Goal: Information Seeking & Learning: Learn about a topic

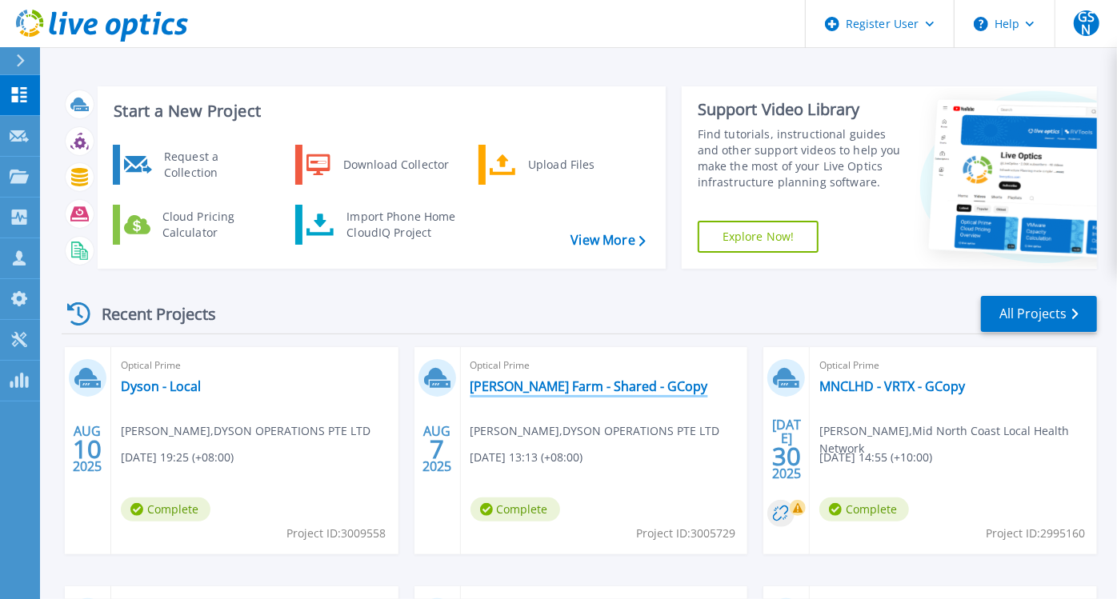
click at [549, 392] on link "[PERSON_NAME] Farm - Shared - GCopy" at bounding box center [589, 386] width 238 height 16
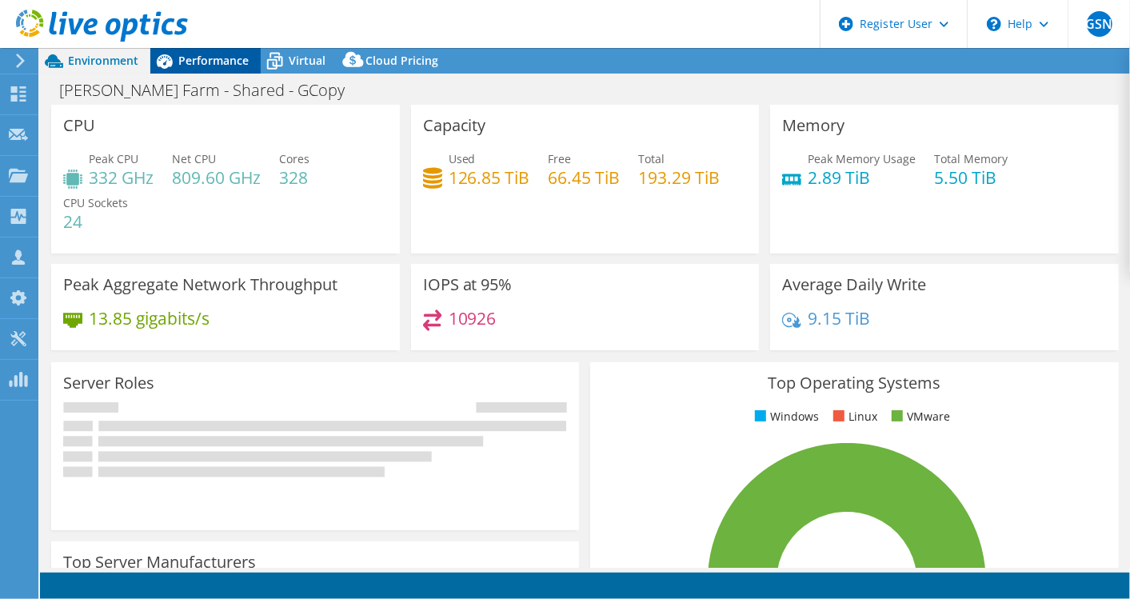
click at [214, 70] on div "Performance" at bounding box center [205, 61] width 110 height 26
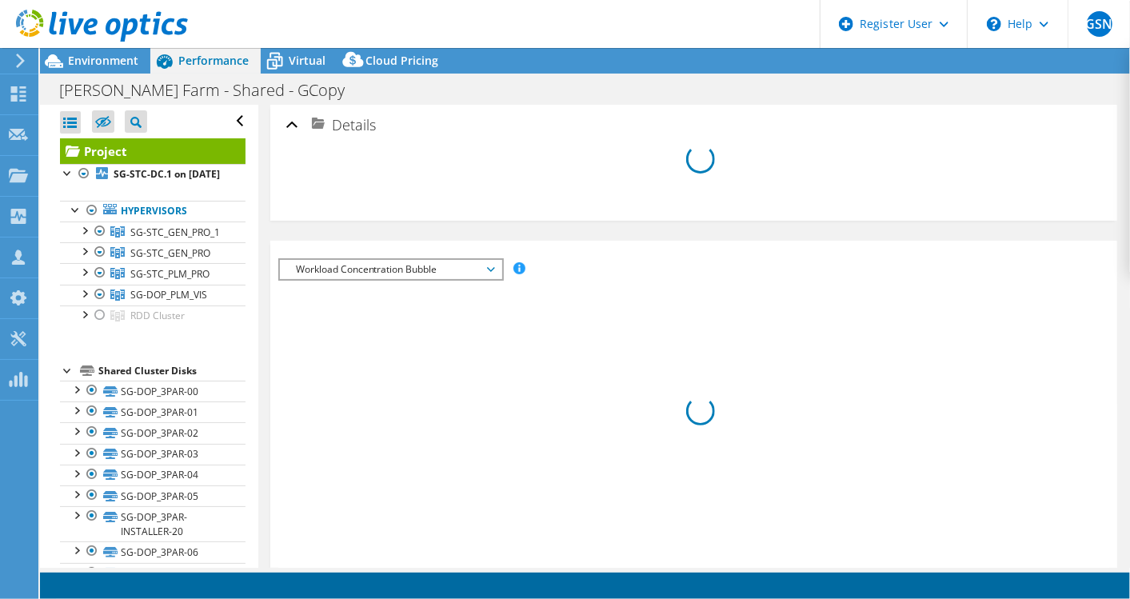
select select "[GEOGRAPHIC_DATA]"
select select "AUD"
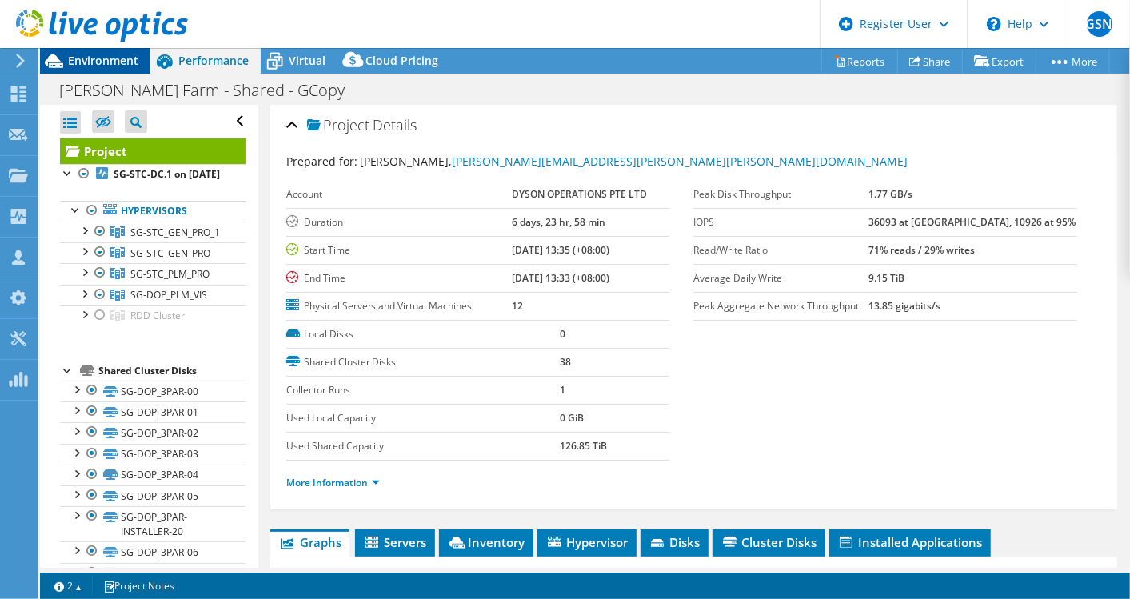
click at [107, 64] on span "Environment" at bounding box center [103, 60] width 70 height 15
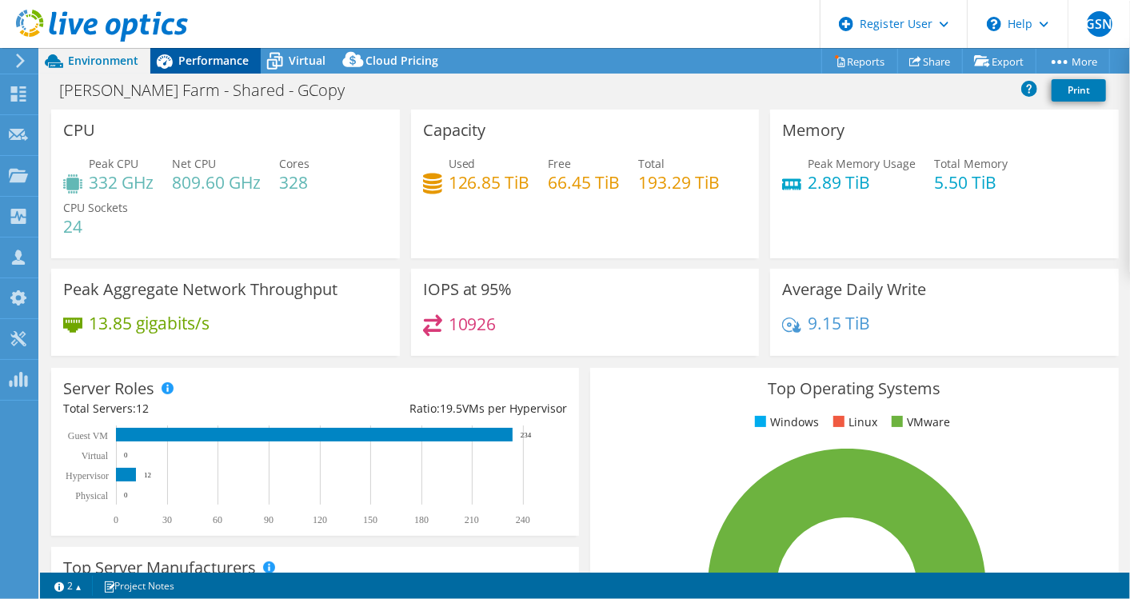
click at [210, 56] on span "Performance" at bounding box center [213, 60] width 70 height 15
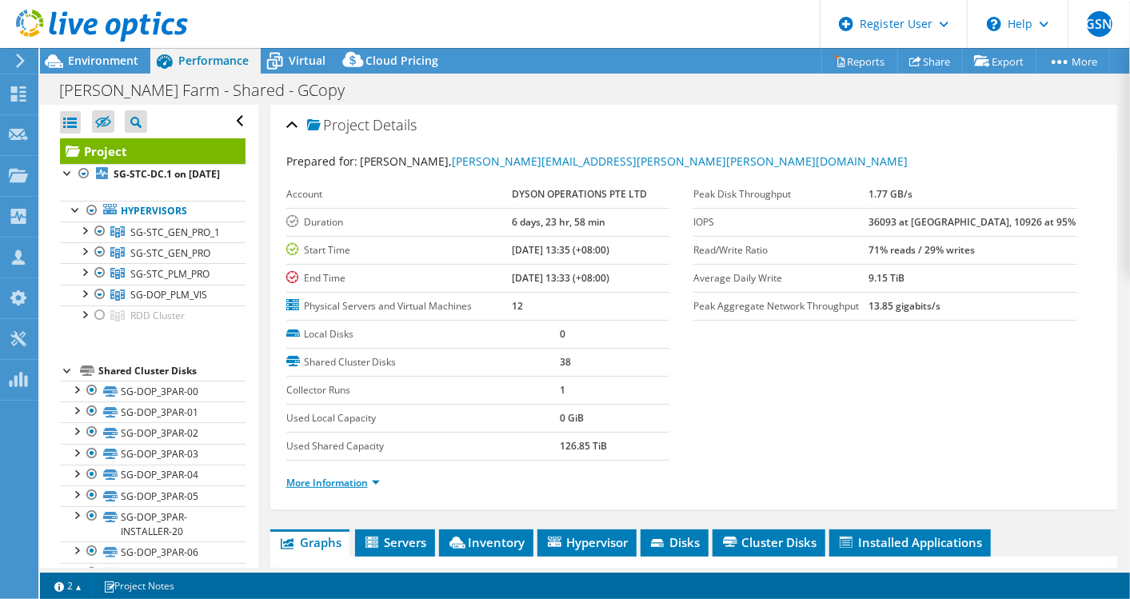
click at [379, 481] on link "More Information" at bounding box center [333, 483] width 94 height 14
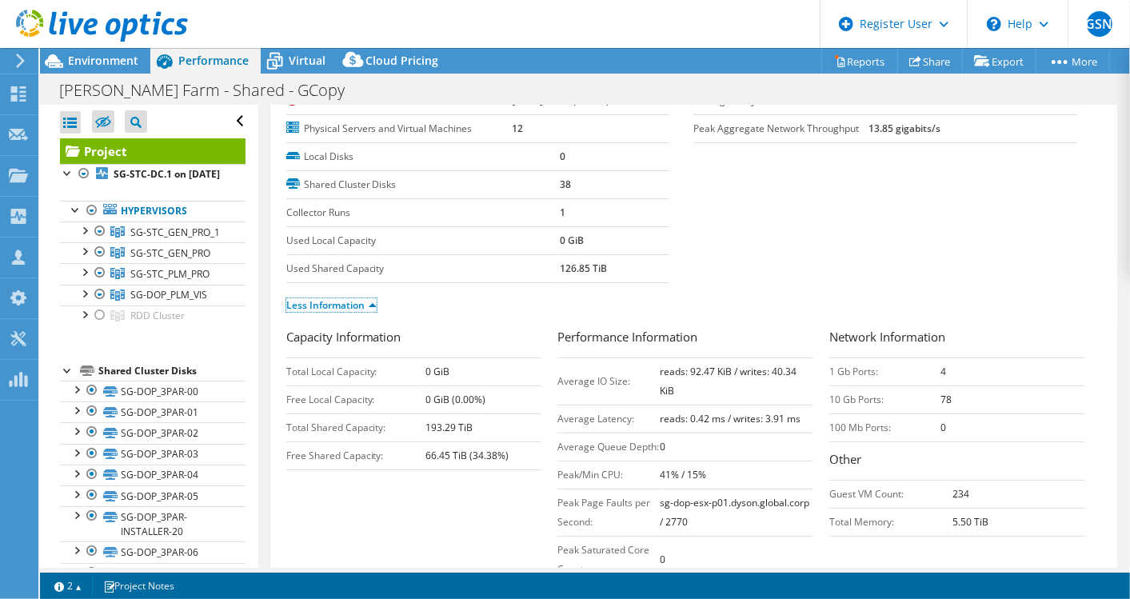
scroll to position [266, 0]
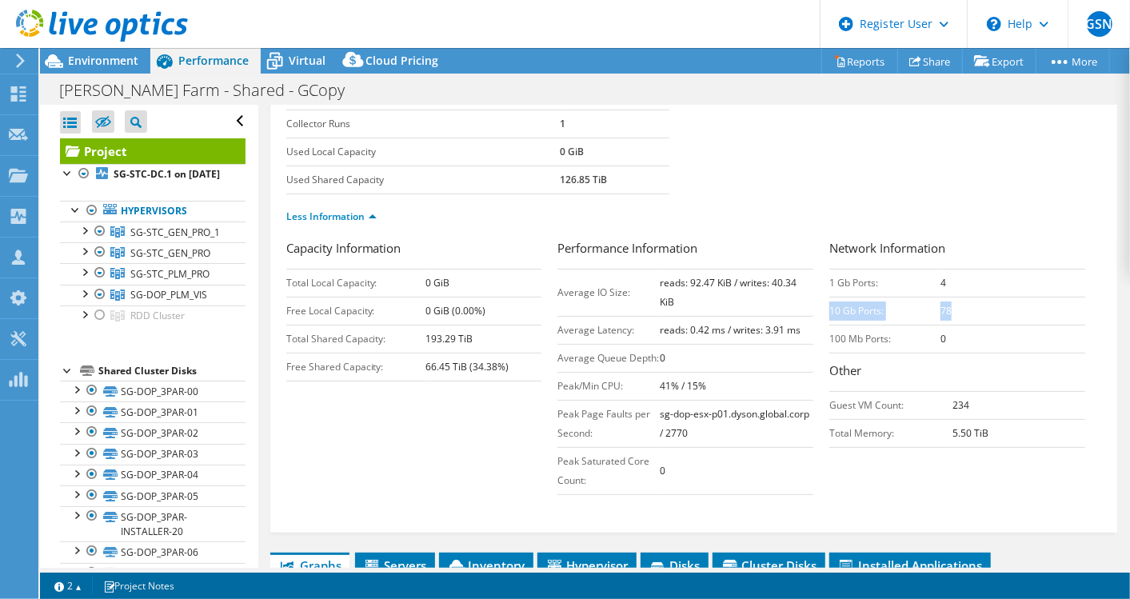
drag, startPoint x: 822, startPoint y: 308, endPoint x: 961, endPoint y: 295, distance: 139.0
click at [961, 297] on tr "10 Gb Ports: 78" at bounding box center [957, 311] width 256 height 28
drag, startPoint x: 961, startPoint y: 295, endPoint x: 925, endPoint y: 342, distance: 58.7
click at [925, 342] on td "100 Mb Ports:" at bounding box center [884, 339] width 111 height 28
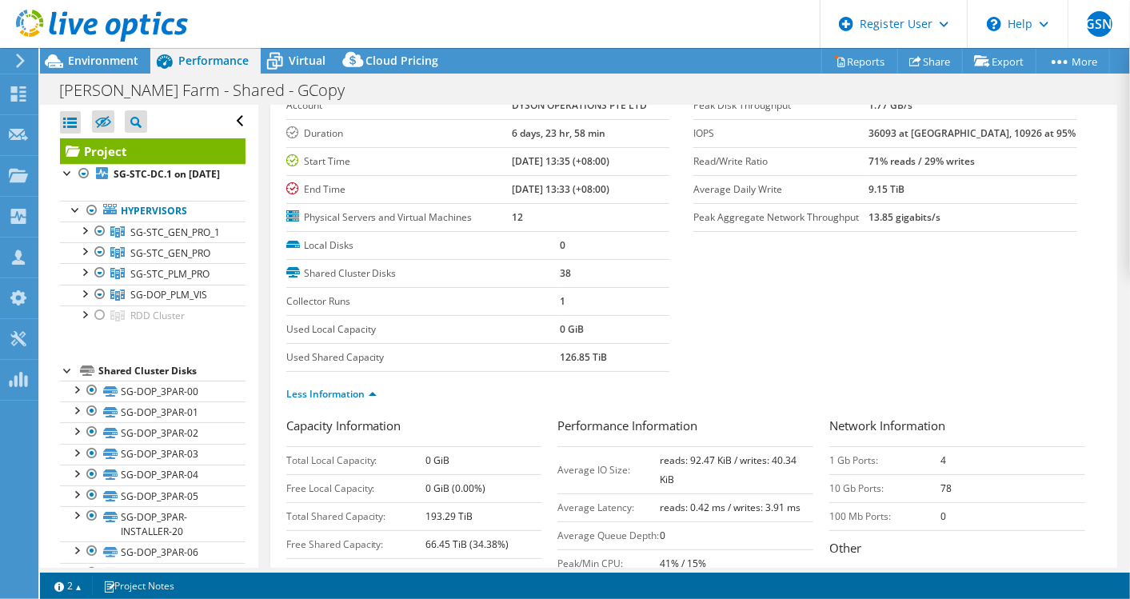
scroll to position [89, 0]
click at [80, 322] on div at bounding box center [84, 314] width 16 height 16
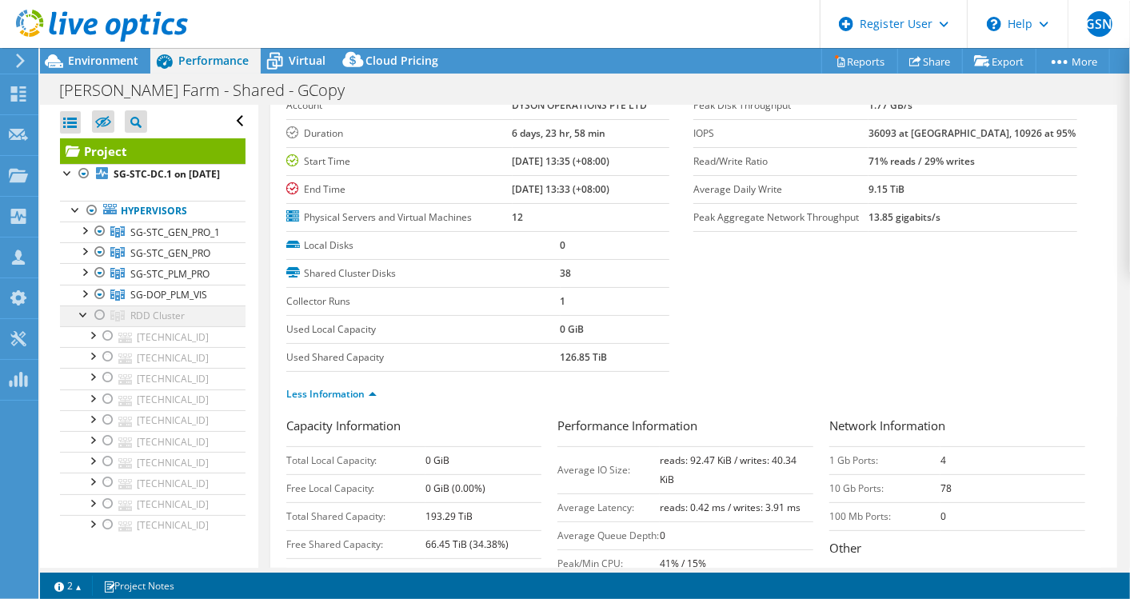
click at [80, 322] on div at bounding box center [84, 314] width 16 height 16
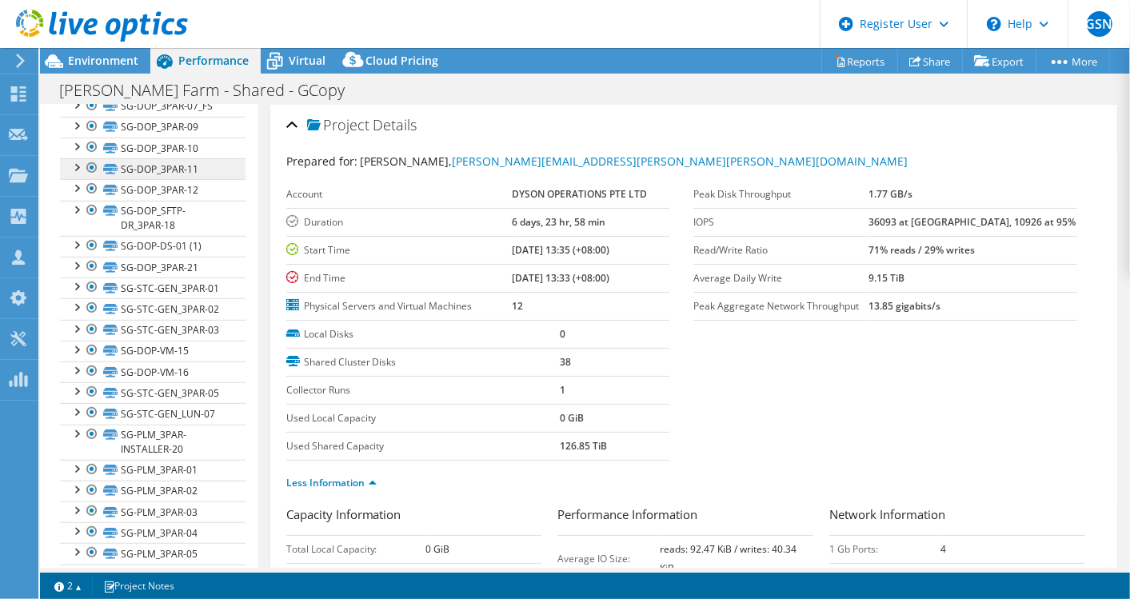
scroll to position [533, 0]
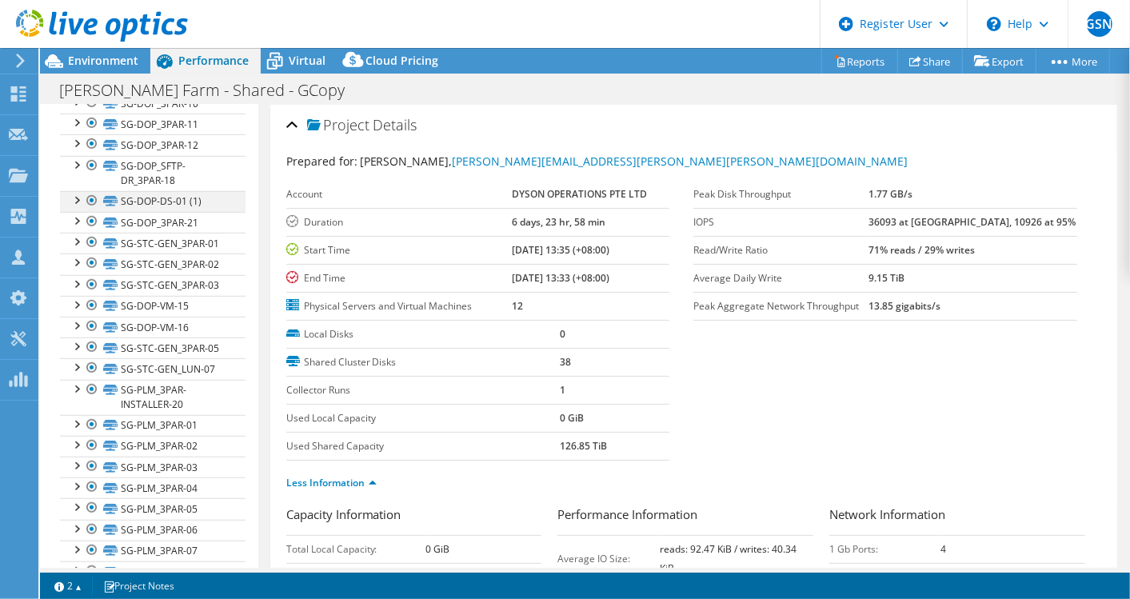
click at [79, 207] on div at bounding box center [76, 199] width 16 height 16
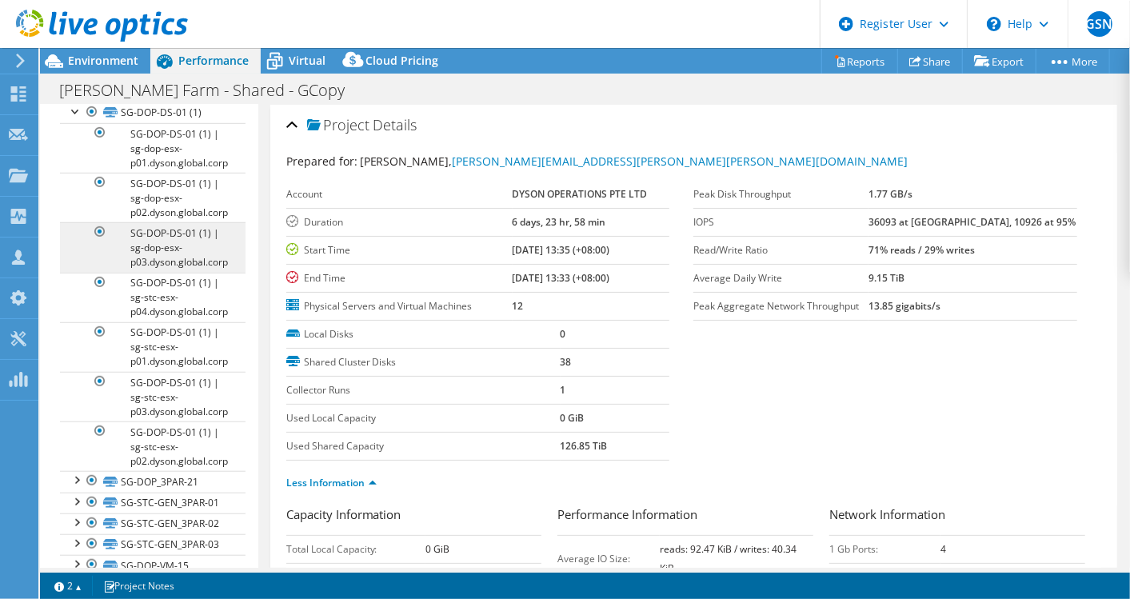
scroll to position [444, 0]
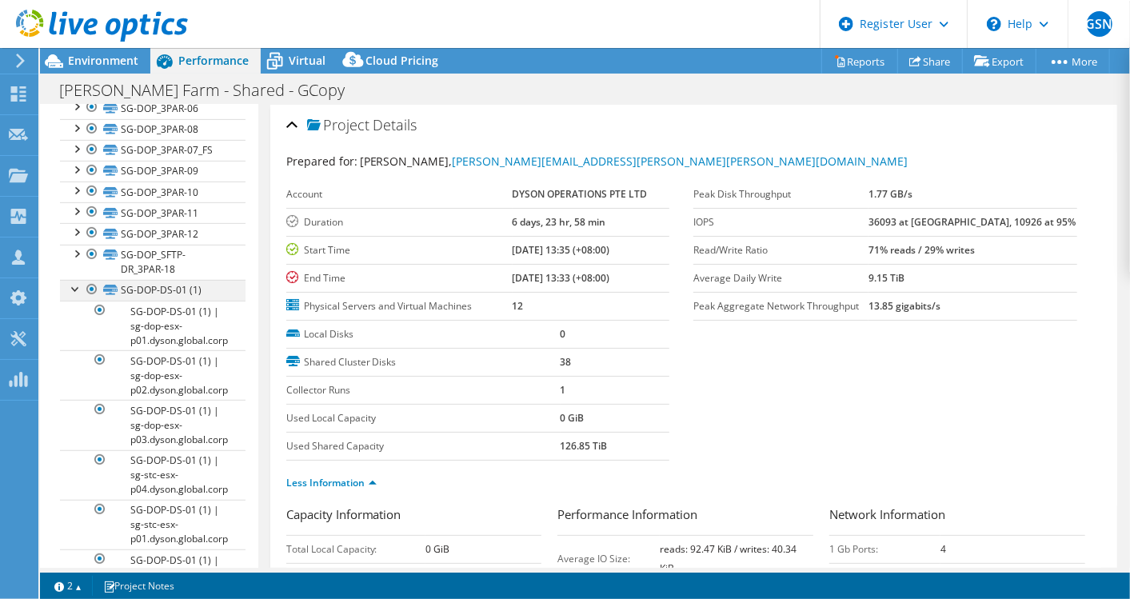
click at [74, 296] on div at bounding box center [76, 288] width 16 height 16
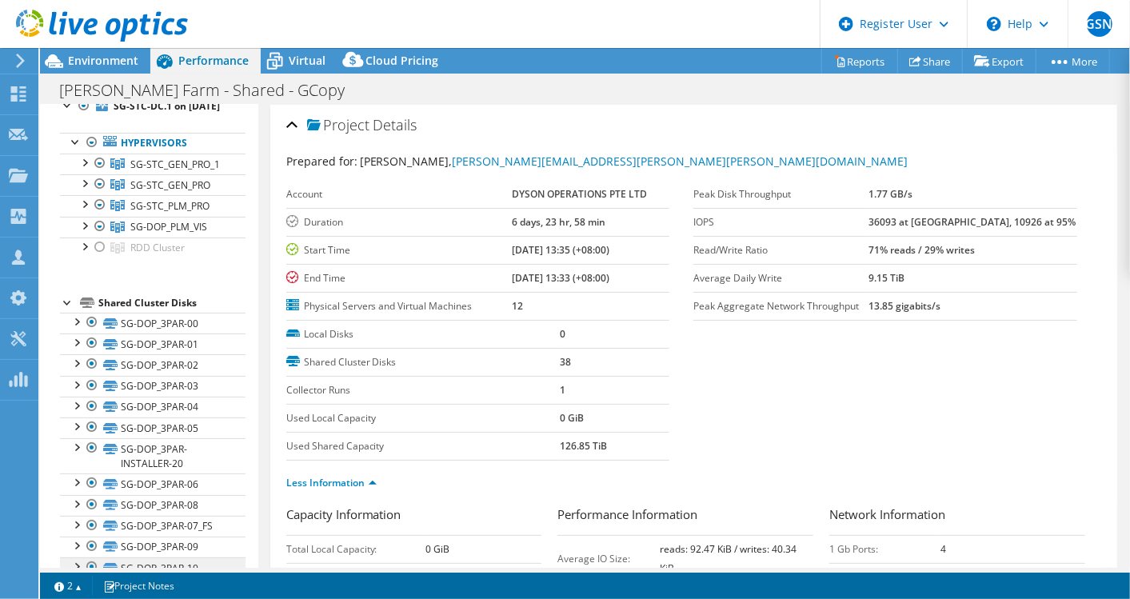
scroll to position [0, 0]
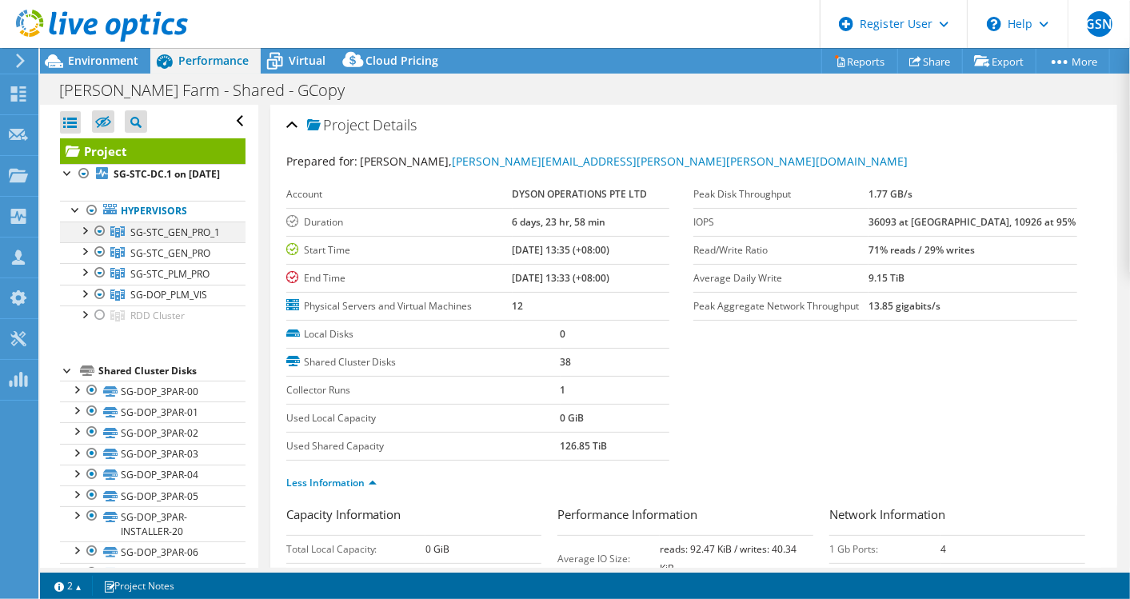
click at [83, 238] on div at bounding box center [84, 230] width 16 height 16
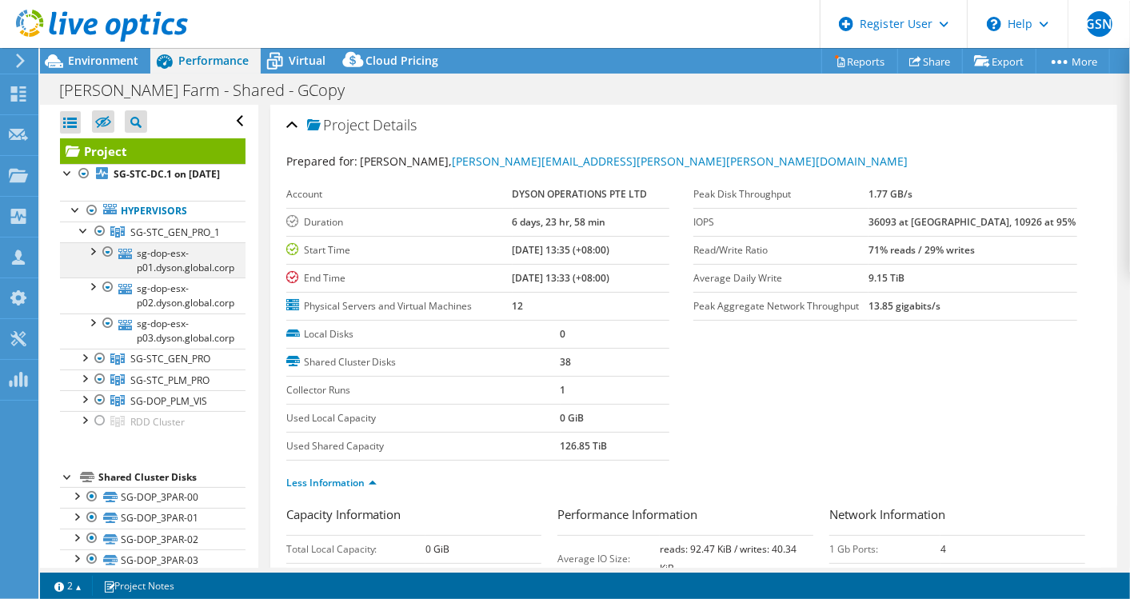
click at [98, 258] on div at bounding box center [92, 250] width 16 height 16
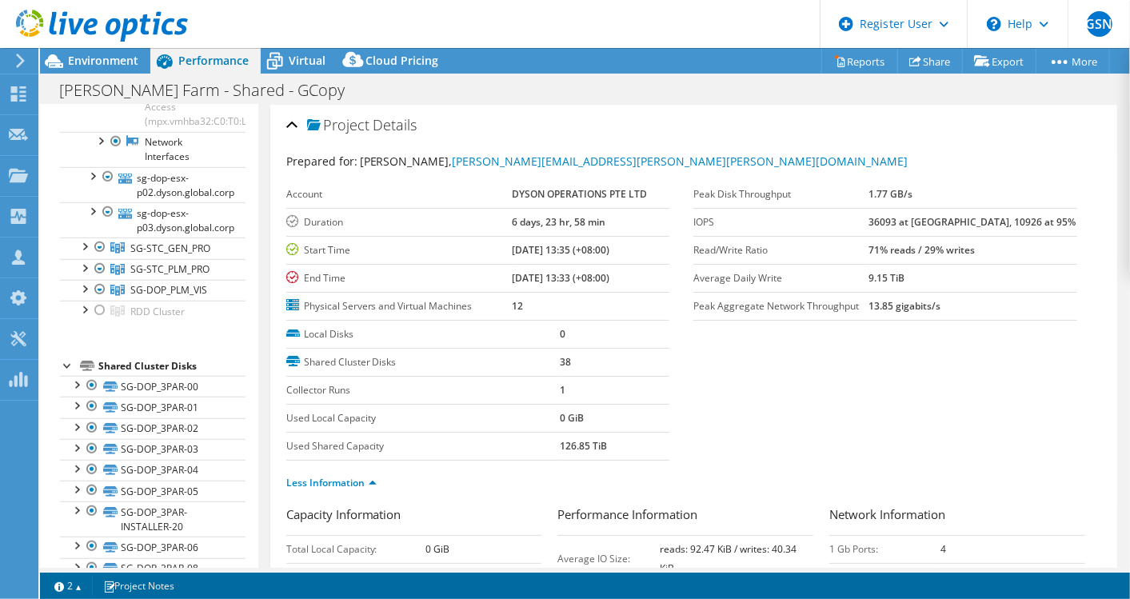
scroll to position [621, 0]
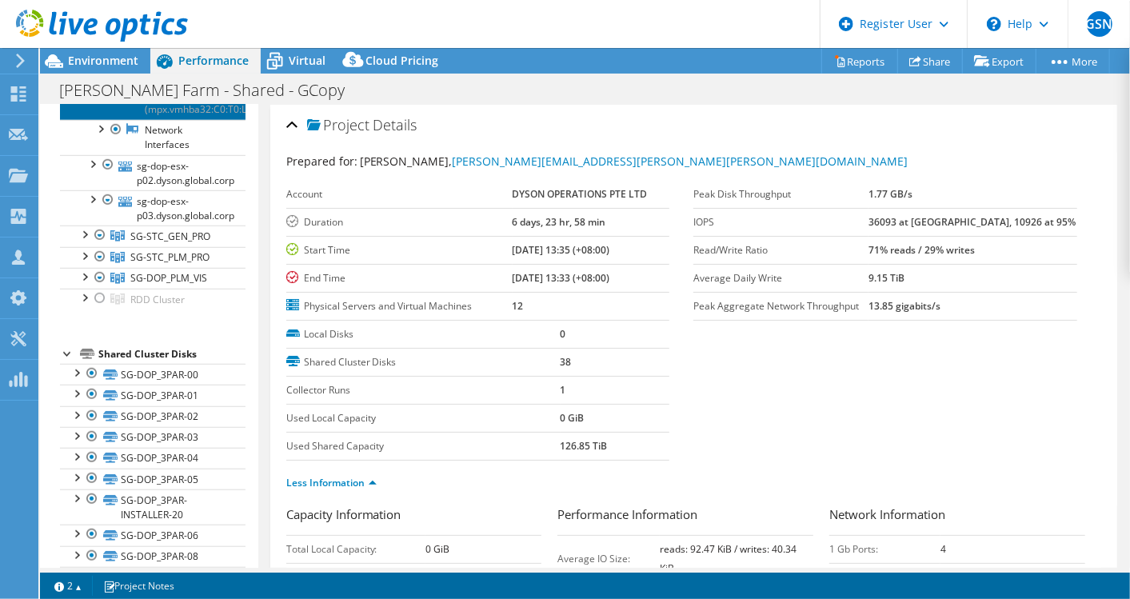
click at [178, 120] on link "Local USB Direct-Access (mpx.vmhba32:C0:T0:L0)" at bounding box center [153, 95] width 186 height 50
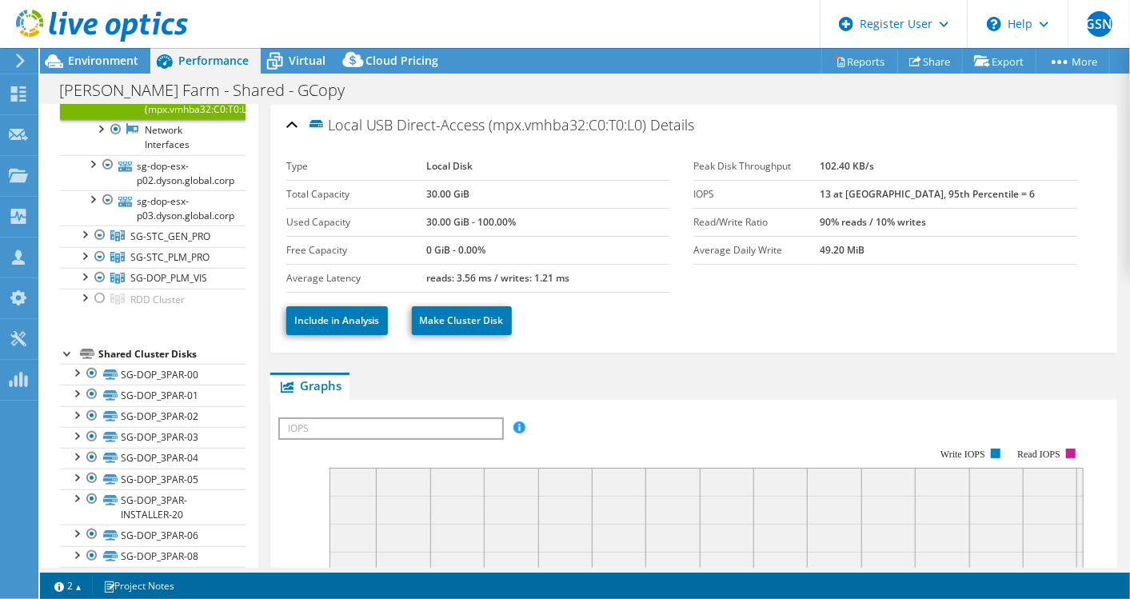
drag, startPoint x: 488, startPoint y: 125, endPoint x: 328, endPoint y: 130, distance: 160.1
click at [328, 130] on span "Local USB Direct-Access (mpx.vmhba32:C0:T0:L0)" at bounding box center [477, 124] width 340 height 18
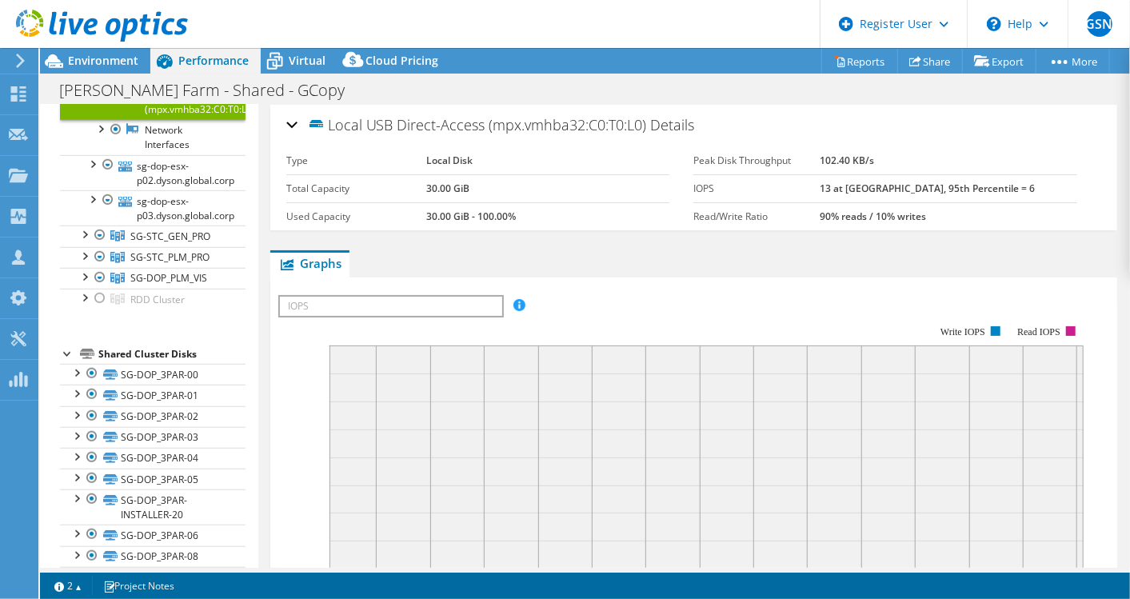
copy span "Local USB Direct-Access"
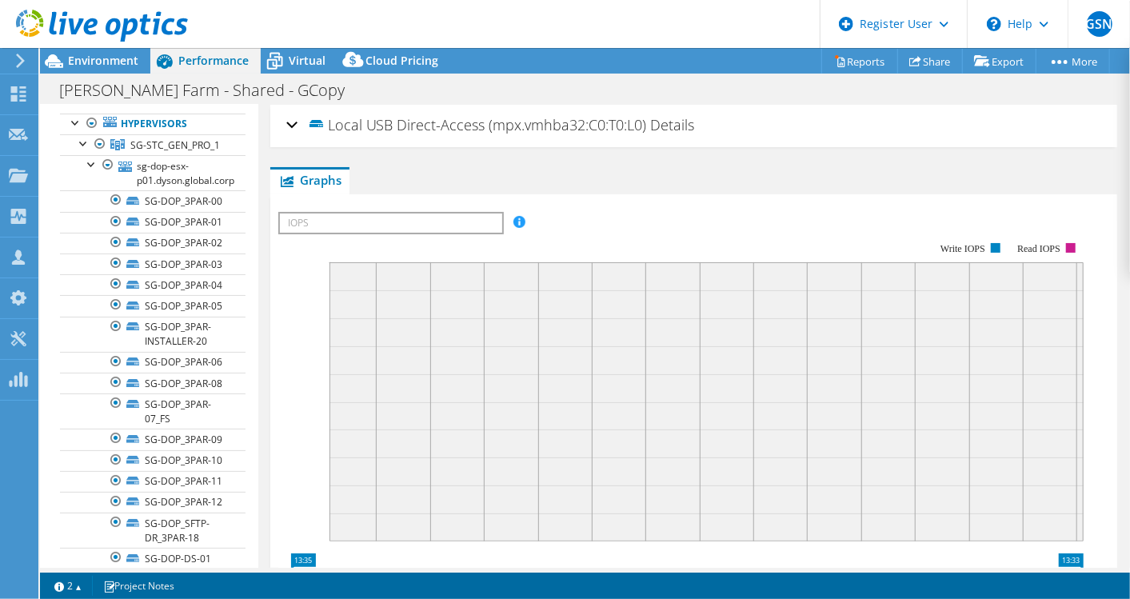
scroll to position [0, 0]
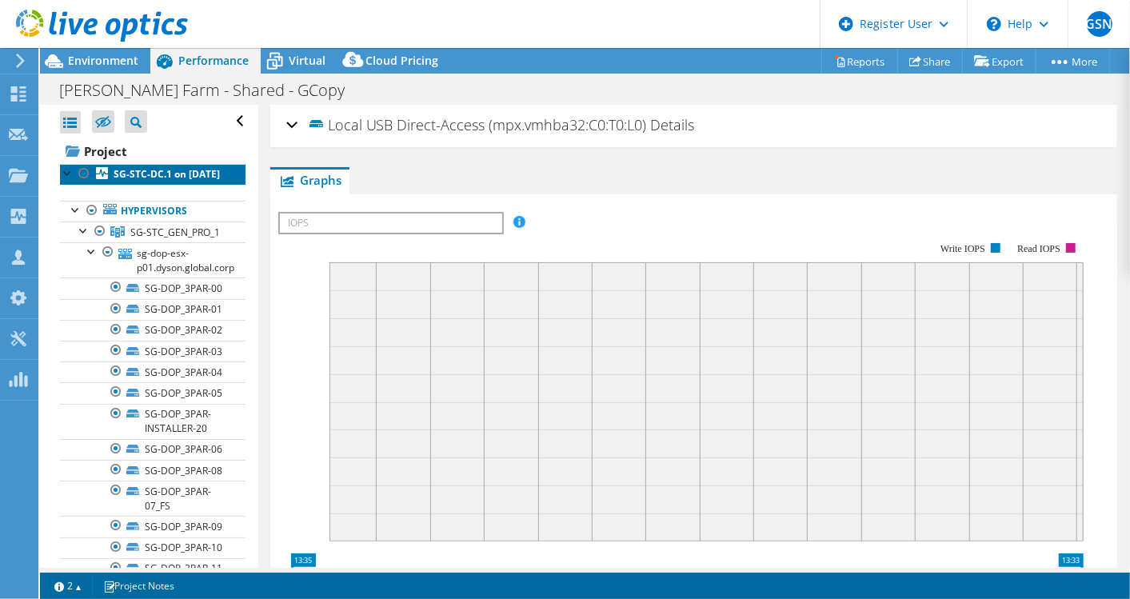
click at [165, 176] on b "SG-STC-DC.1 on [DATE]" at bounding box center [167, 174] width 106 height 14
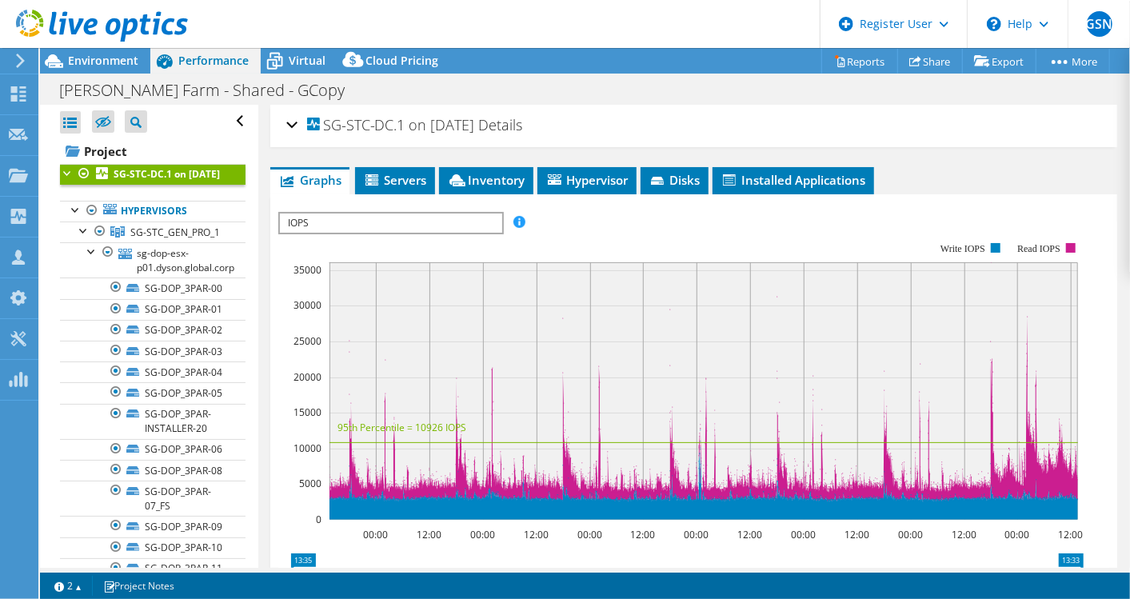
click at [295, 130] on div "SG-STC-DC.1 on [DATE] Details" at bounding box center [693, 126] width 815 height 34
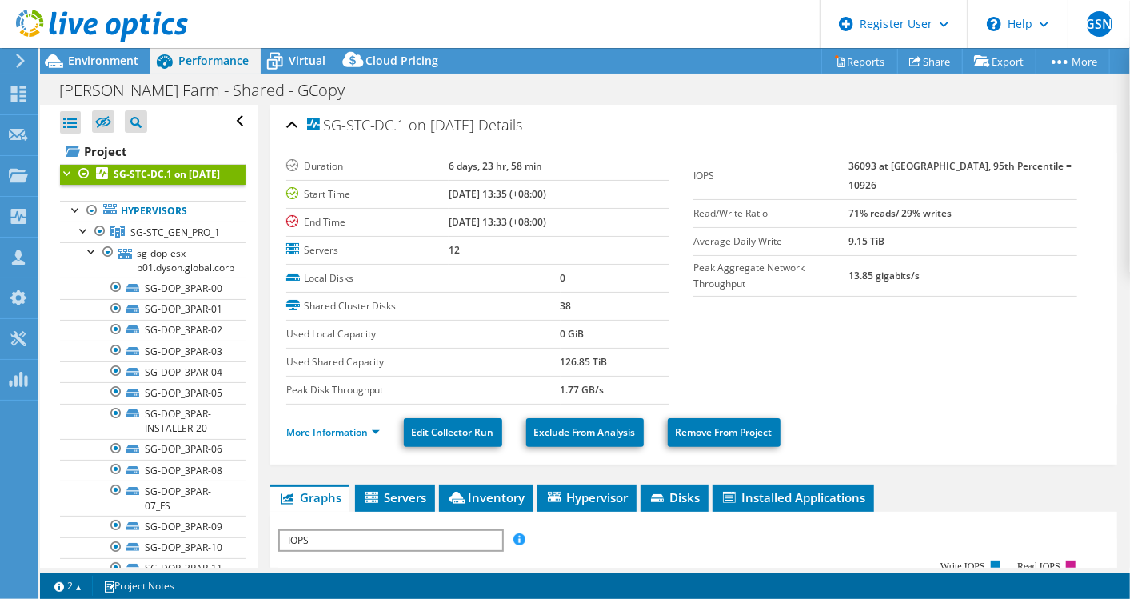
scroll to position [89, 0]
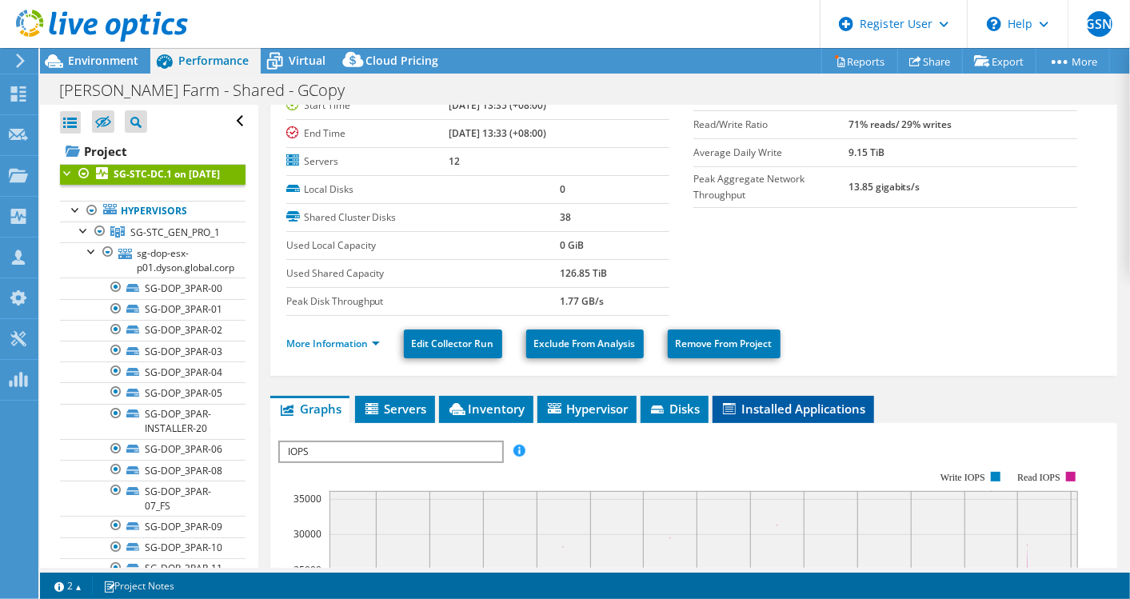
click at [770, 401] on span "Installed Applications" at bounding box center [794, 409] width 146 height 16
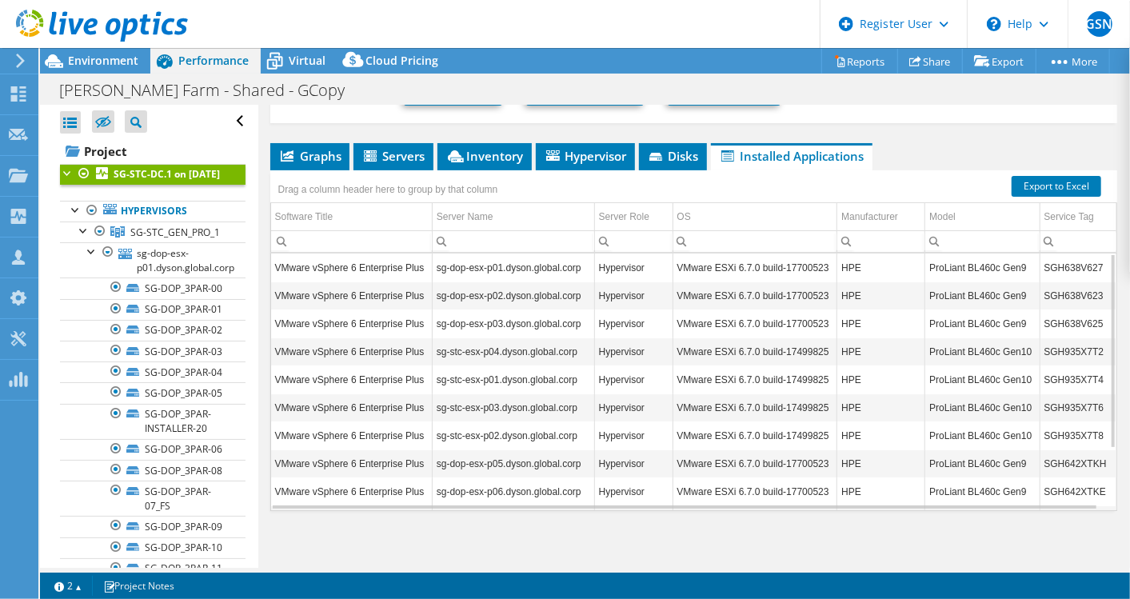
scroll to position [0, 0]
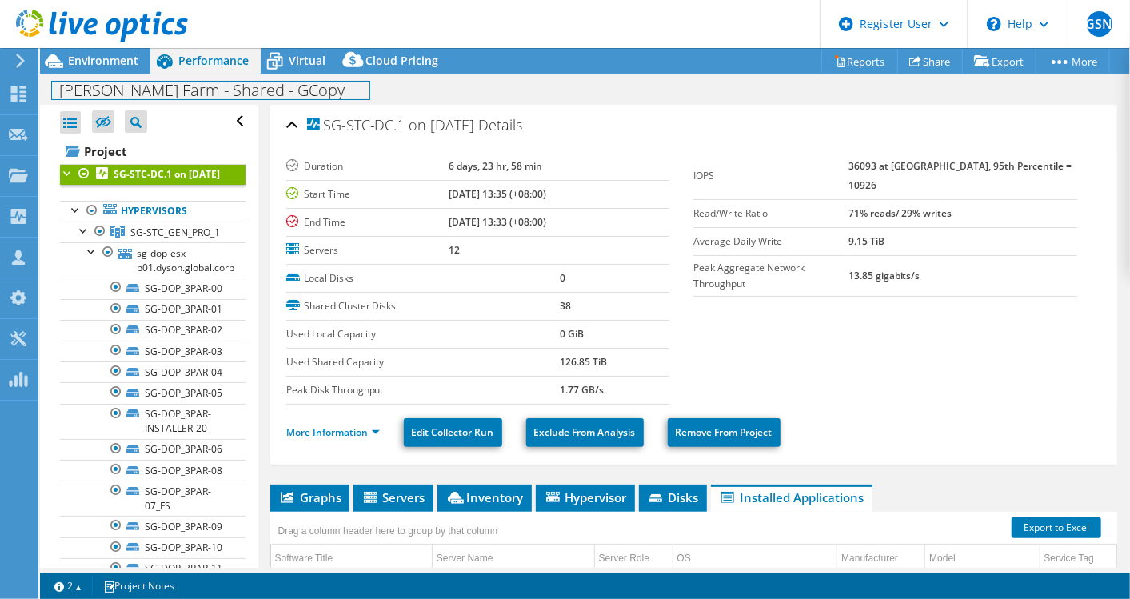
click at [105, 75] on div "[PERSON_NAME] Farm - Shared - GCopy Print" at bounding box center [585, 90] width 1090 height 30
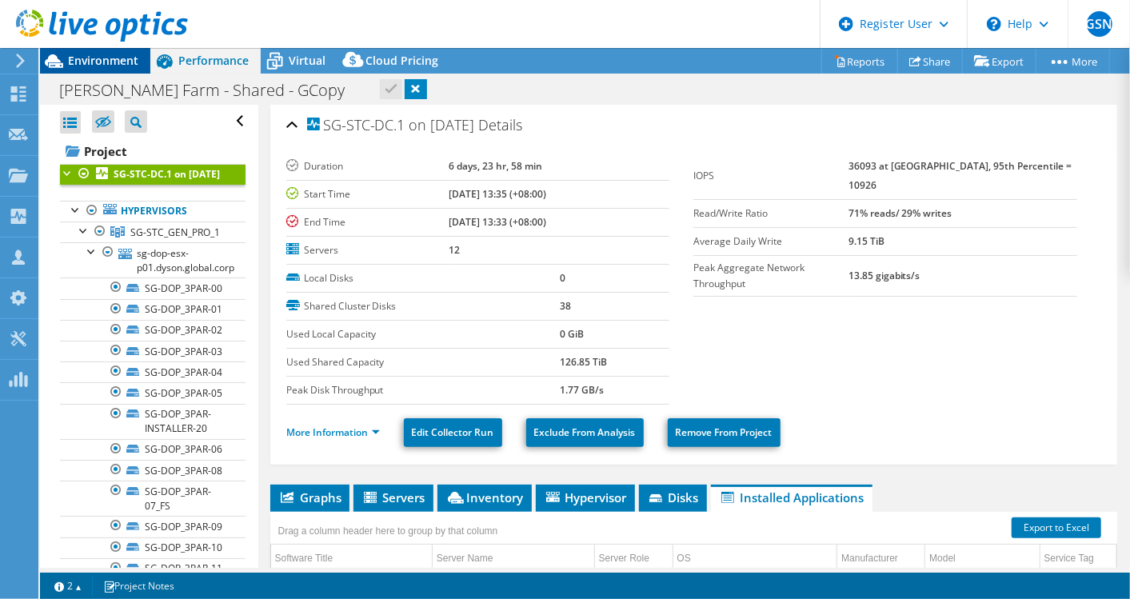
click at [110, 66] on span "Environment" at bounding box center [103, 60] width 70 height 15
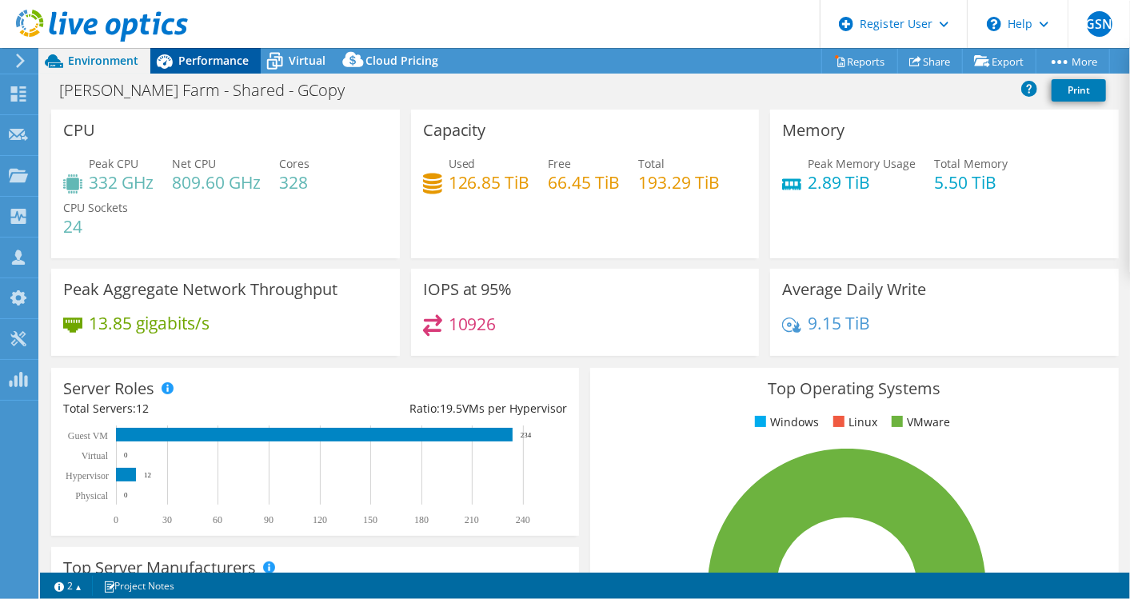
click at [218, 62] on span "Performance" at bounding box center [213, 60] width 70 height 15
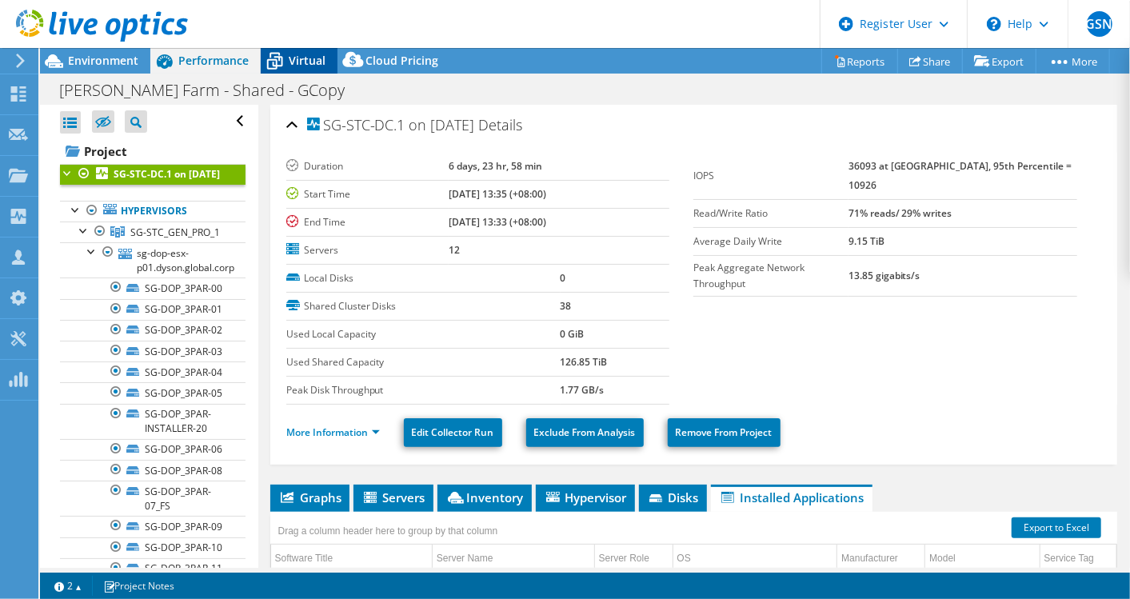
click at [304, 59] on span "Virtual" at bounding box center [307, 60] width 37 height 15
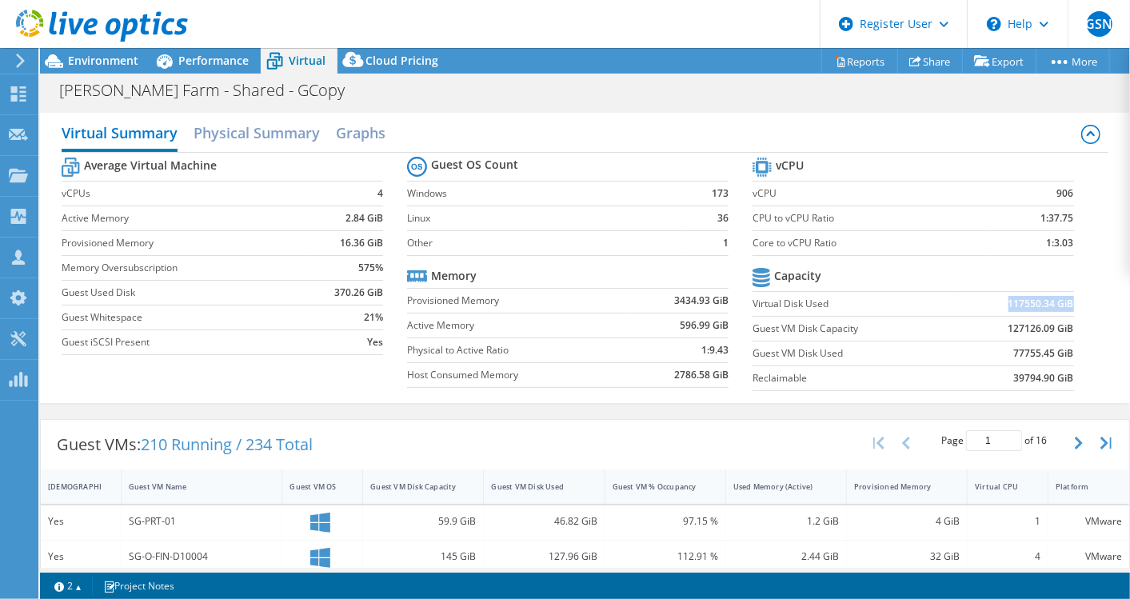
drag, startPoint x: 998, startPoint y: 301, endPoint x: 1058, endPoint y: 302, distance: 60.0
click at [1058, 302] on b "117550.34 GiB" at bounding box center [1042, 304] width 66 height 16
copy b "117550.34 GiB"
drag, startPoint x: 1041, startPoint y: 191, endPoint x: 1064, endPoint y: 192, distance: 22.4
click at [1064, 192] on section "vCPU vCPU 906 CPU to vCPU Ratio 1:37.75 Core to vCPU Ratio 1:3.03 Capacity Virt…" at bounding box center [926, 277] width 346 height 246
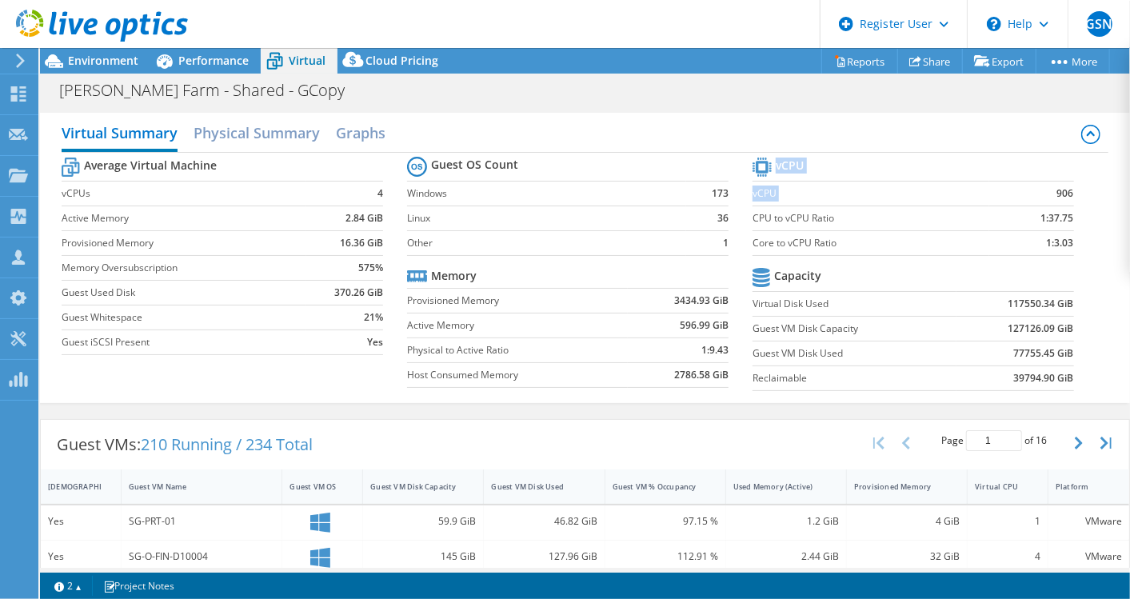
drag, startPoint x: 1064, startPoint y: 192, endPoint x: 1057, endPoint y: 216, distance: 24.8
click at [1057, 216] on b "1:37.75" at bounding box center [1057, 218] width 33 height 16
click at [1059, 249] on td "1:3.03" at bounding box center [1031, 242] width 85 height 25
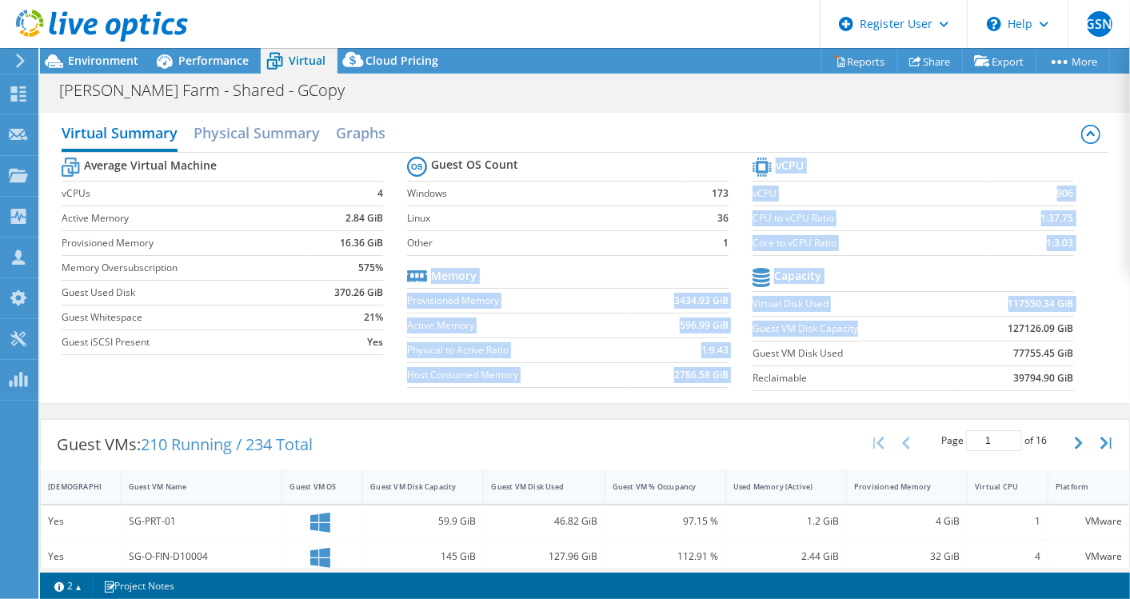
drag, startPoint x: 740, startPoint y: 304, endPoint x: 857, endPoint y: 324, distance: 118.5
click at [857, 324] on div "Average Virtual Machine vCPUs 4 Active Memory 2.84 GiB Provisioned Memory 16.36…" at bounding box center [585, 276] width 1047 height 246
click at [858, 325] on label "Guest VM Disk Capacity" at bounding box center [855, 329] width 204 height 16
click at [858, 331] on label "Guest VM Disk Capacity" at bounding box center [855, 329] width 204 height 16
drag, startPoint x: 743, startPoint y: 302, endPoint x: 858, endPoint y: 327, distance: 118.0
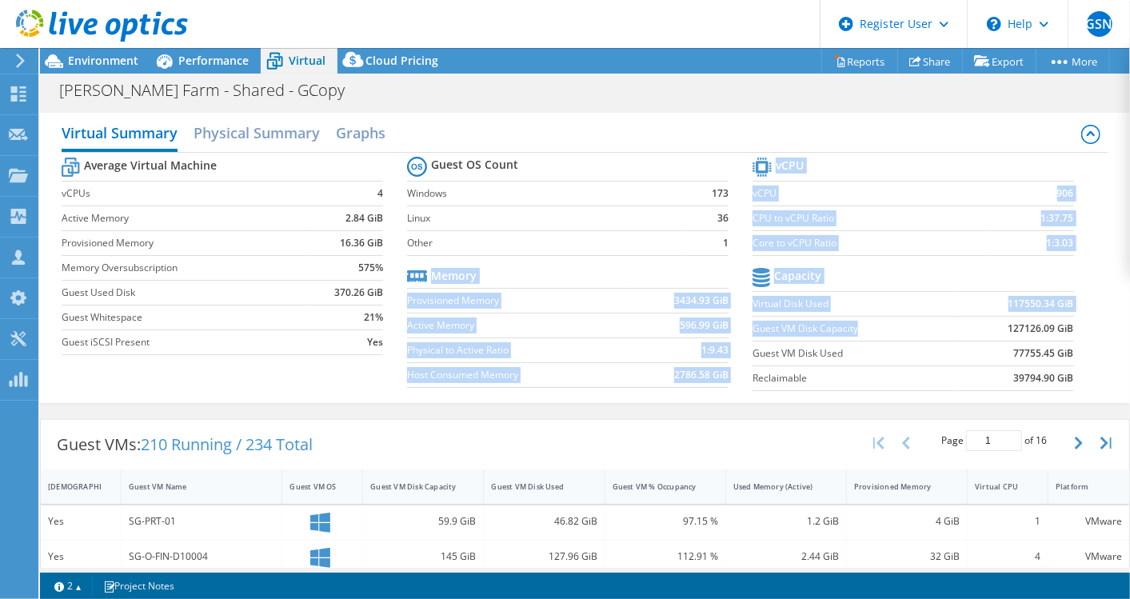
click at [858, 327] on div "Average Virtual Machine vCPUs 4 Active Memory 2.84 GiB Provisioned Memory 16.36…" at bounding box center [585, 276] width 1047 height 246
drag, startPoint x: 858, startPoint y: 327, endPoint x: 905, endPoint y: 336, distance: 48.0
click at [859, 328] on label "Guest VM Disk Capacity" at bounding box center [855, 329] width 204 height 16
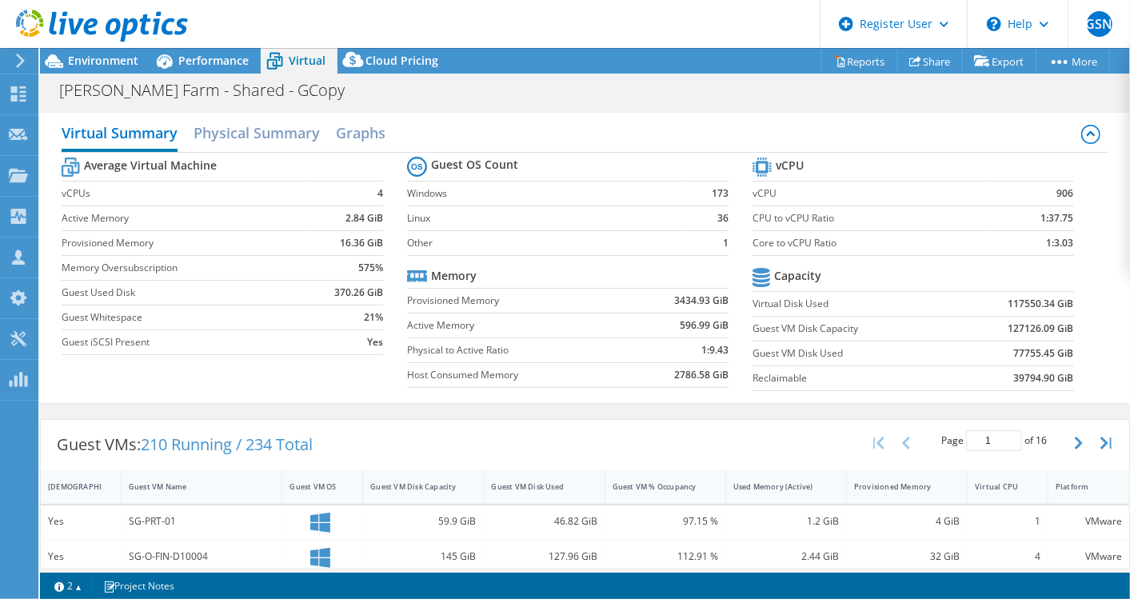
click at [1057, 336] on td "127126.09 GiB" at bounding box center [1016, 328] width 118 height 25
drag, startPoint x: 1069, startPoint y: 329, endPoint x: 941, endPoint y: 328, distance: 128.0
click at [941, 328] on section "vCPU vCPU 906 CPU to vCPU Ratio 1:37.75 Core to vCPU Ratio 1:3.03 Capacity Virt…" at bounding box center [926, 277] width 346 height 246
click at [940, 328] on label "Guest VM Disk Capacity" at bounding box center [855, 329] width 204 height 16
click at [830, 330] on label "Guest VM Disk Capacity" at bounding box center [855, 329] width 204 height 16
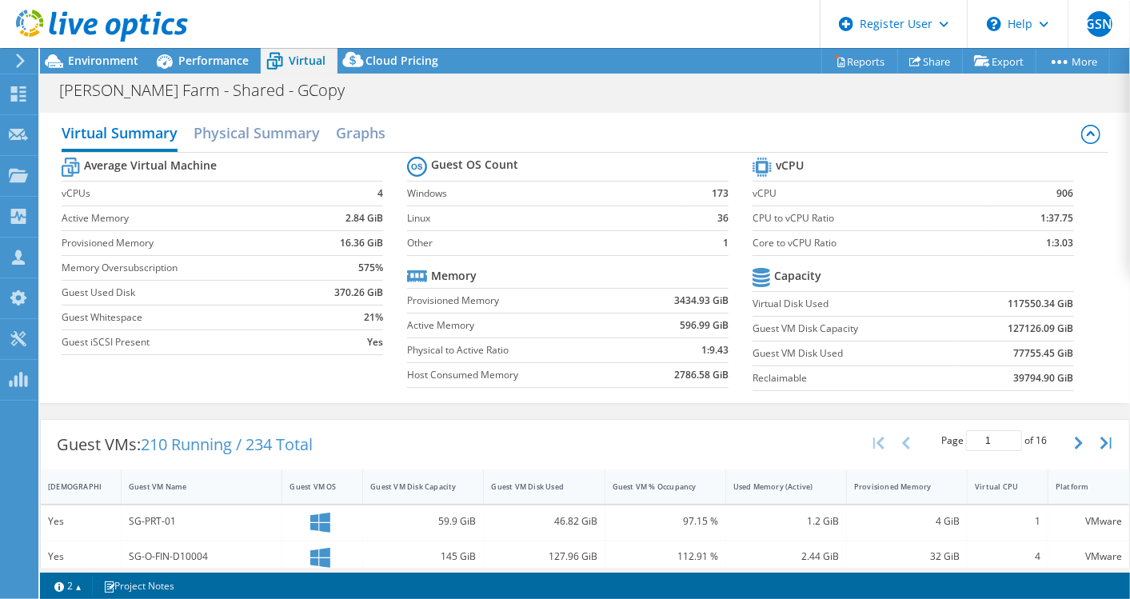
click at [756, 302] on label "Virtual Disk Used" at bounding box center [855, 304] width 204 height 16
copy label "Virtual Disk Used"
